Goal: Information Seeking & Learning: Learn about a topic

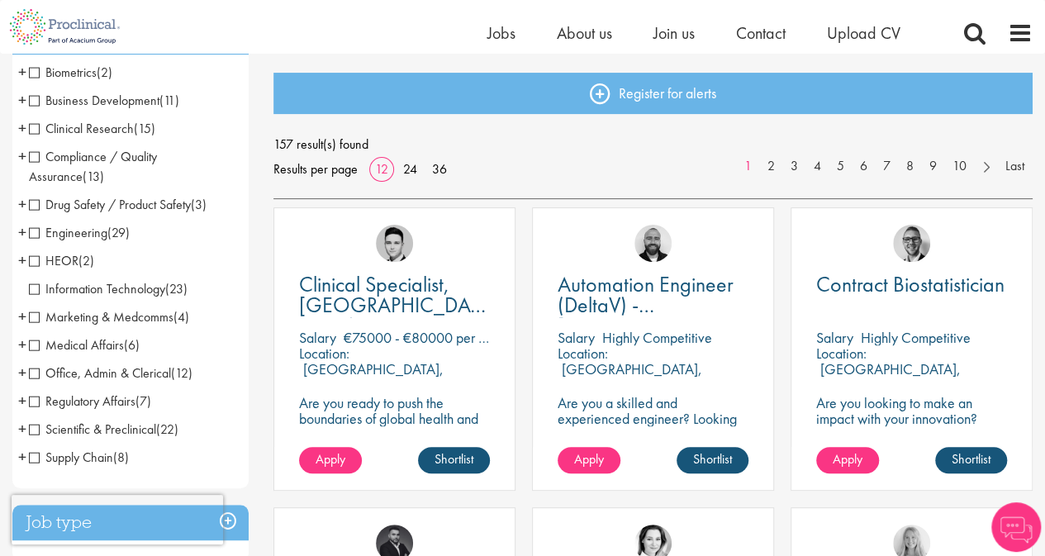
click at [37, 128] on span "Clinical Research" at bounding box center [81, 128] width 105 height 17
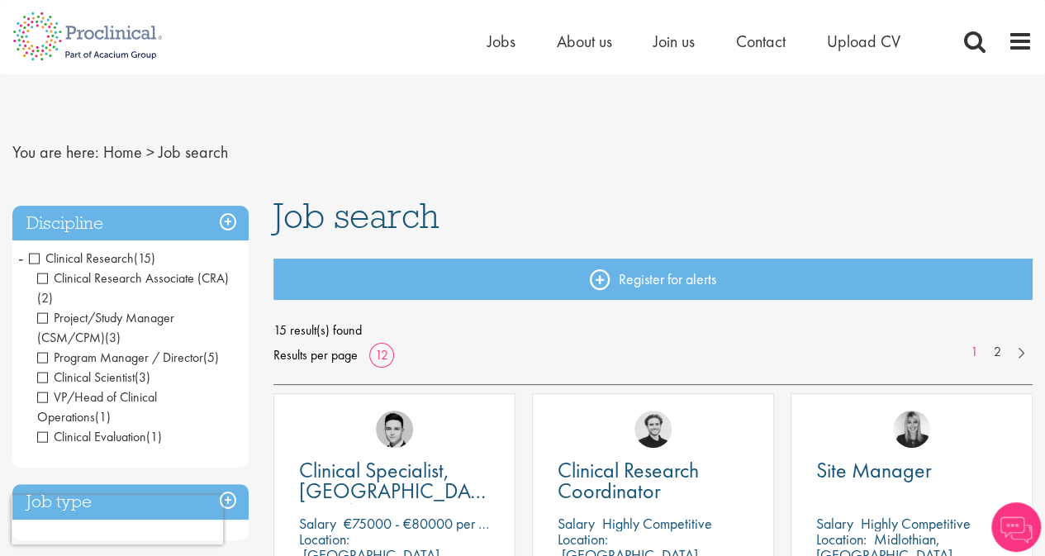
click at [41, 281] on span "Clinical Research Associate (CRA)" at bounding box center [133, 277] width 192 height 17
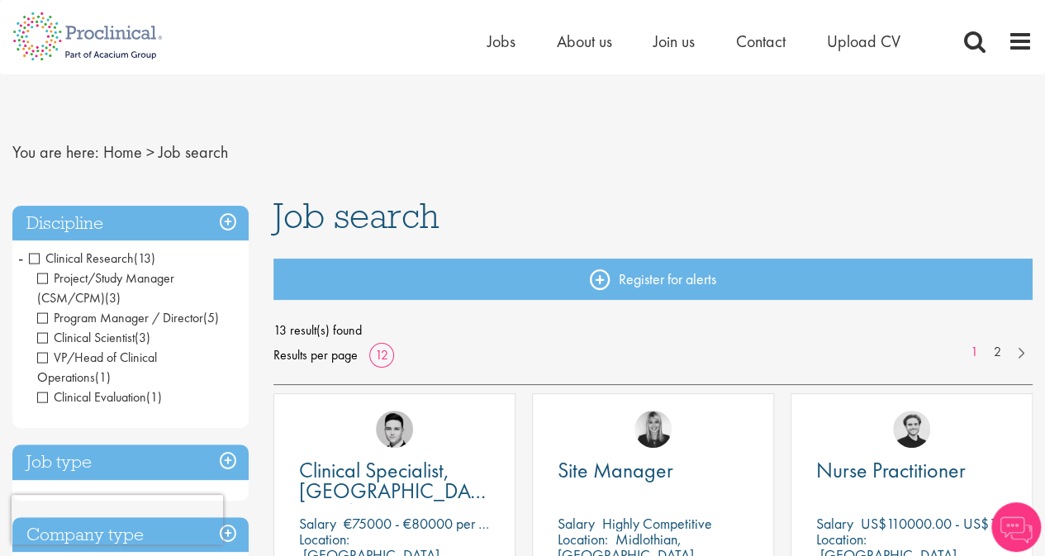
click at [50, 333] on span "Clinical Scientist" at bounding box center [85, 337] width 97 height 17
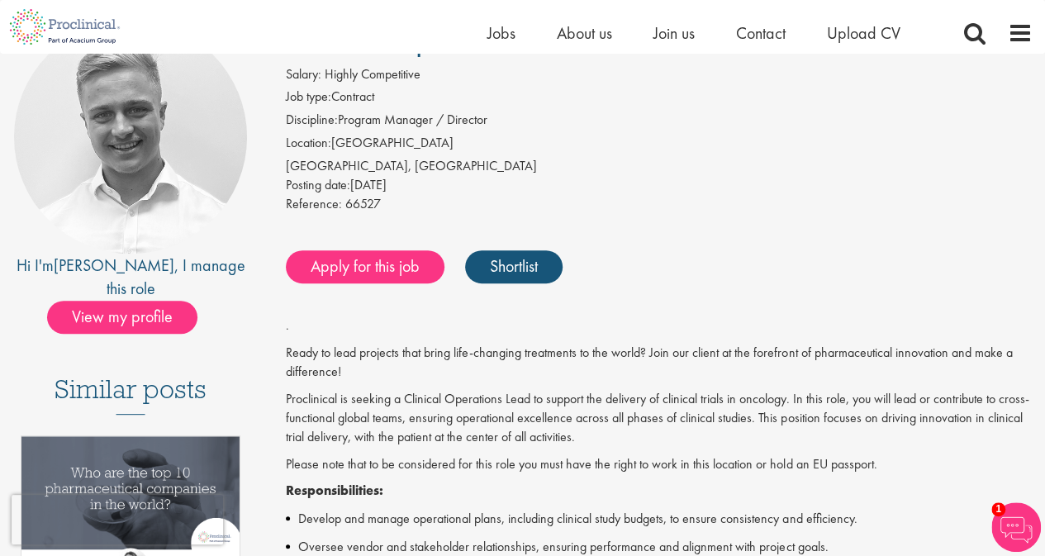
scroll to position [165, 0]
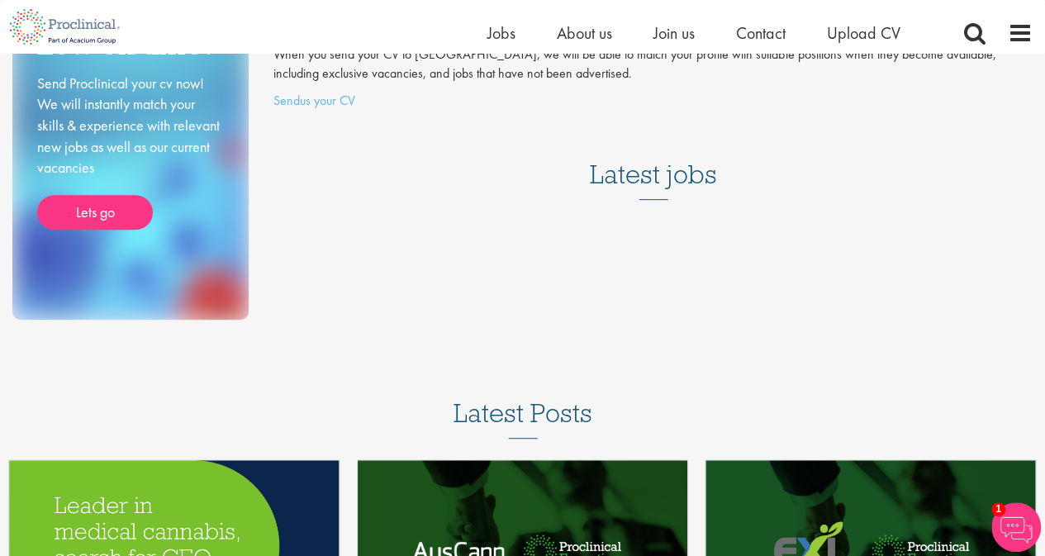
scroll to position [248, 0]
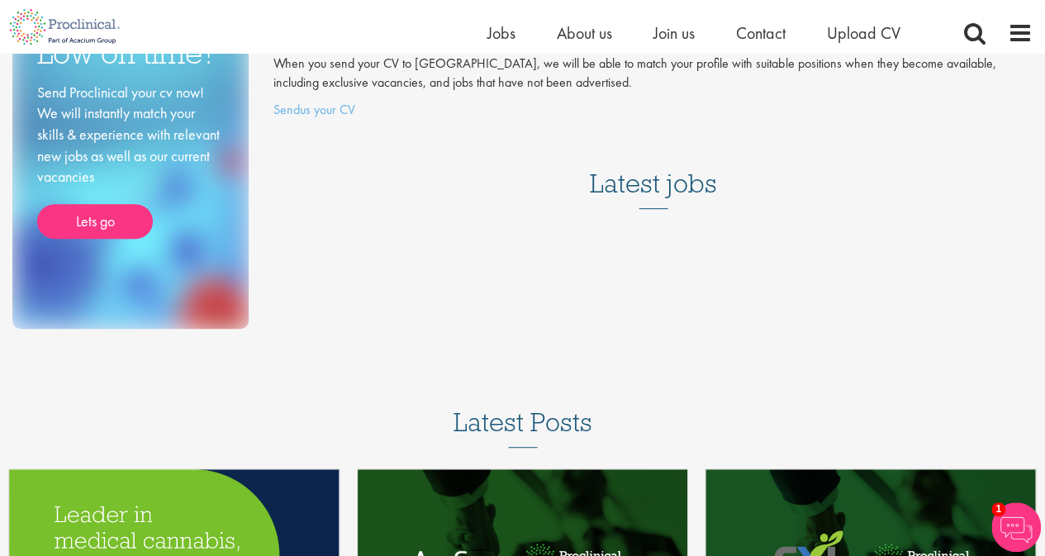
click at [673, 177] on h3 "Latest jobs" at bounding box center [653, 168] width 127 height 81
